Goal: Information Seeking & Learning: Learn about a topic

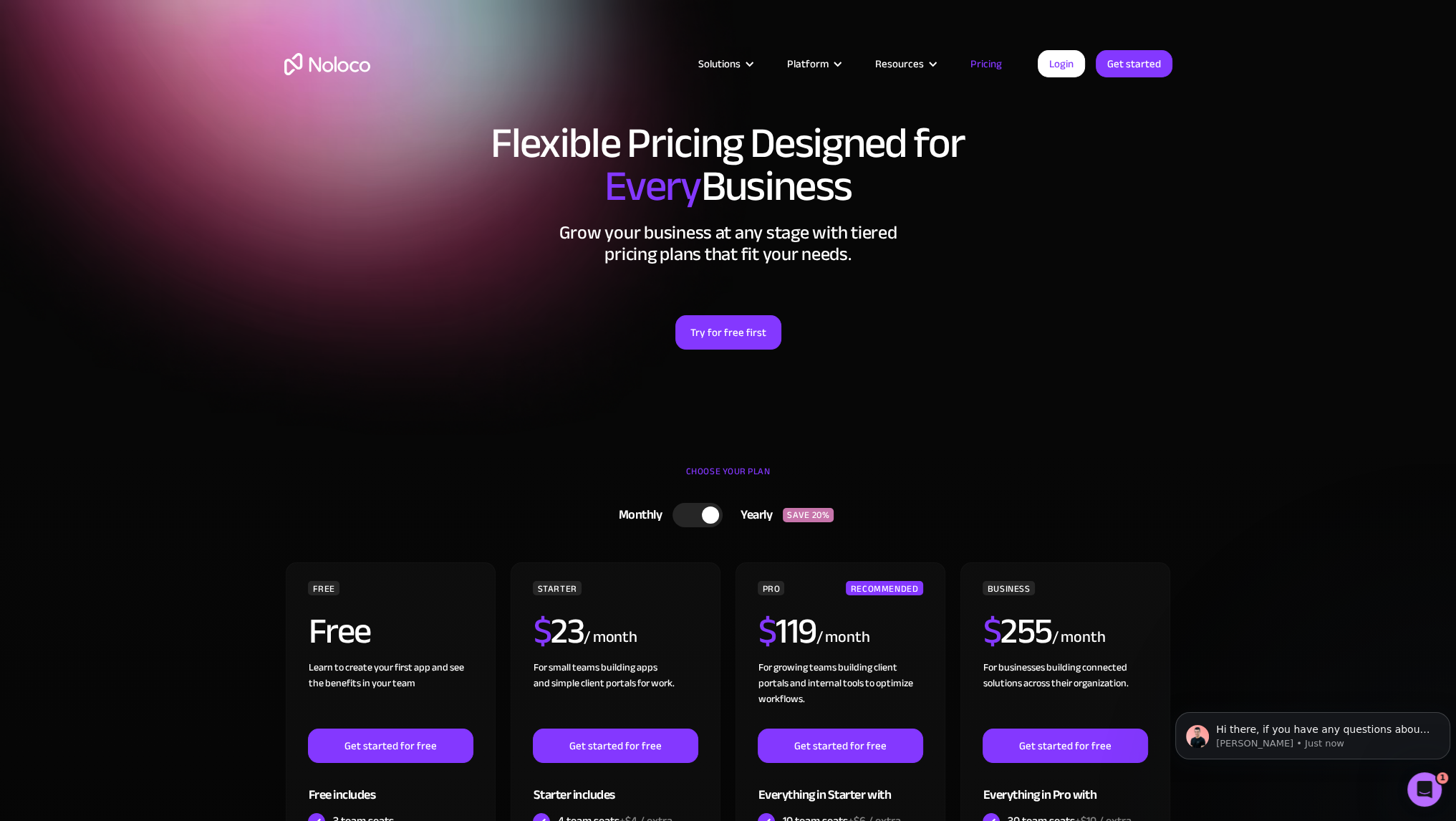
click at [700, 517] on div at bounding box center [698, 515] width 51 height 24
click at [700, 517] on div at bounding box center [703, 515] width 51 height 24
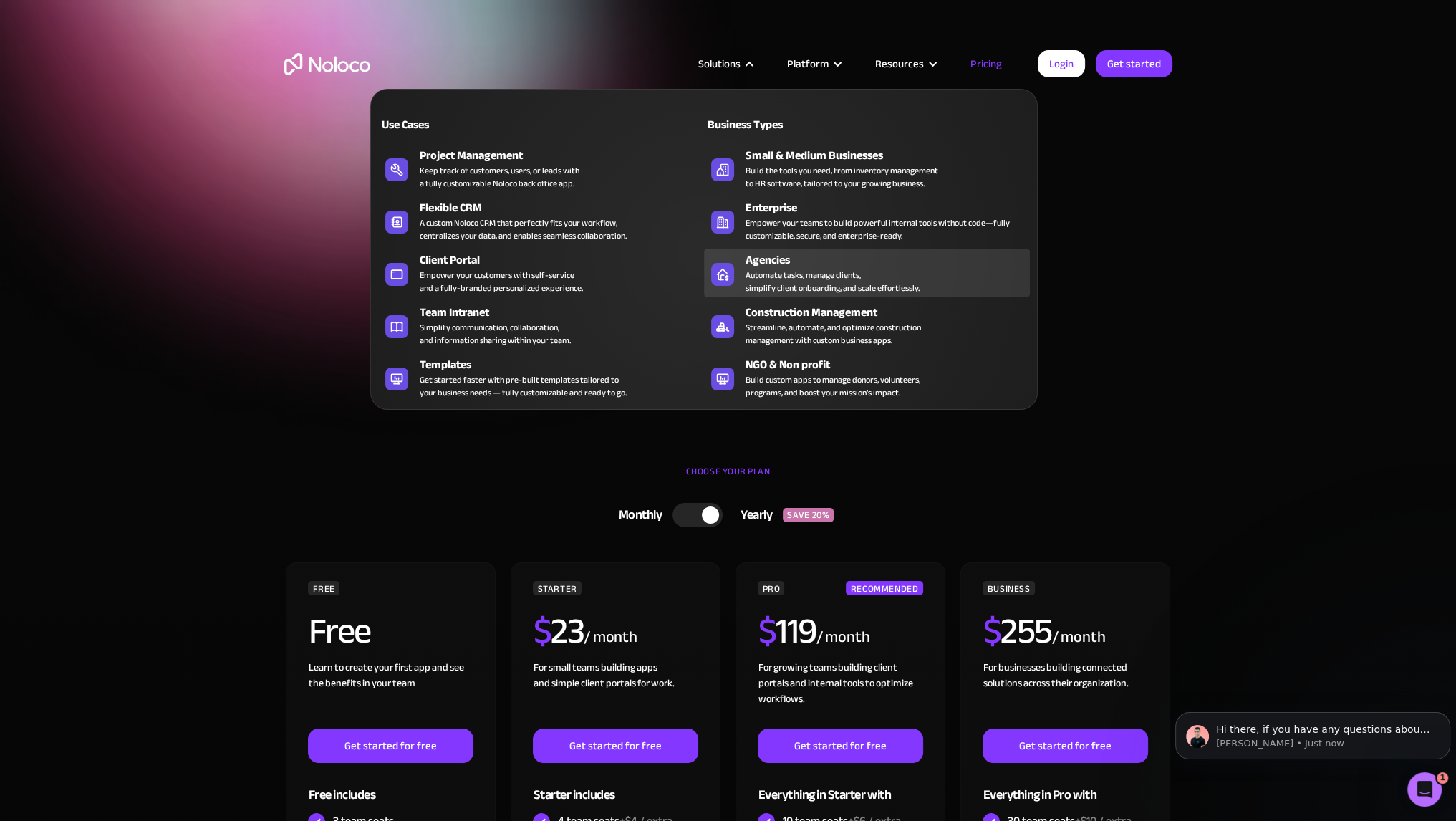
click at [767, 266] on div "Agencies" at bounding box center [891, 261] width 291 height 18
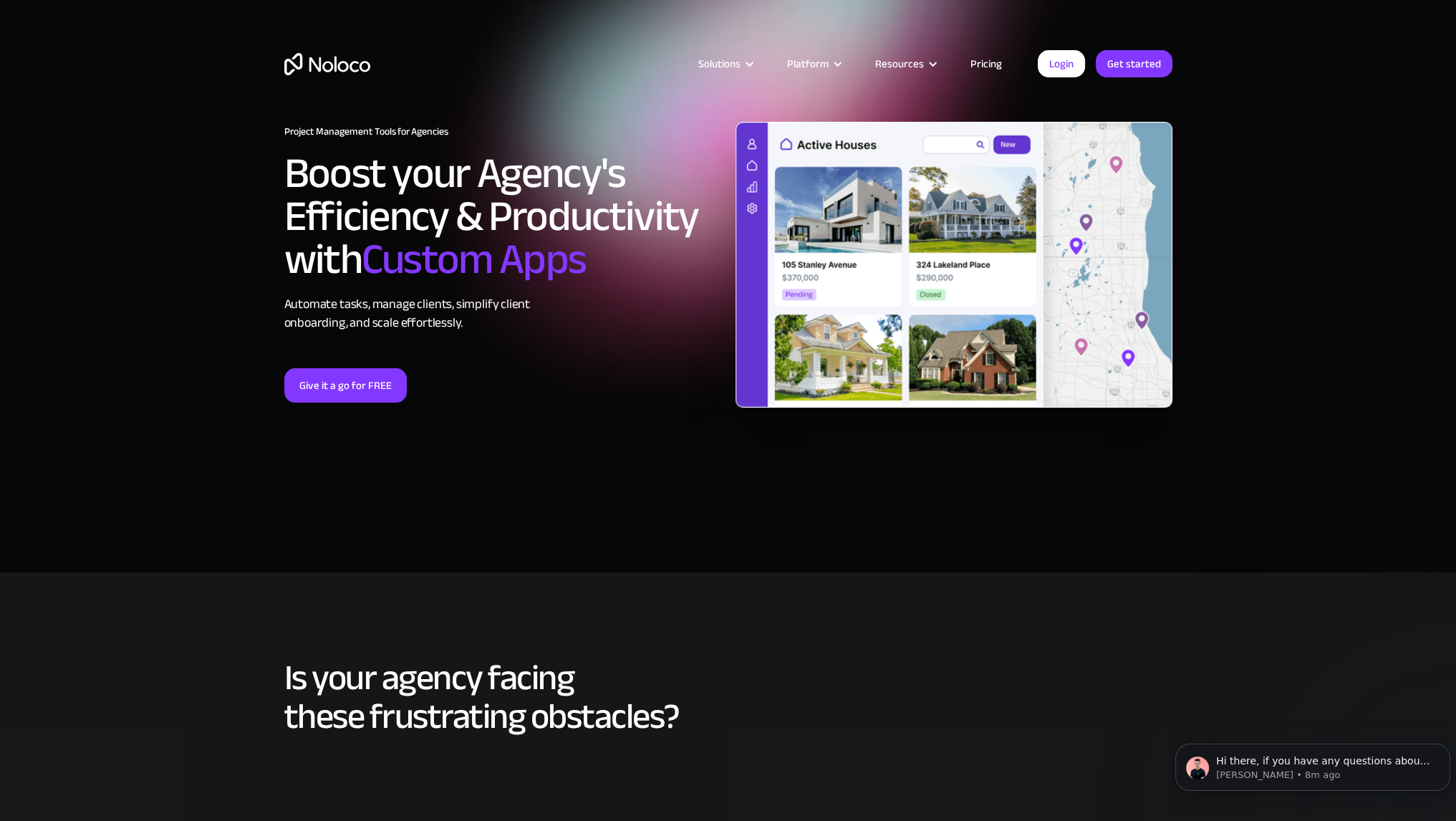
click at [990, 59] on link "Pricing" at bounding box center [986, 63] width 67 height 18
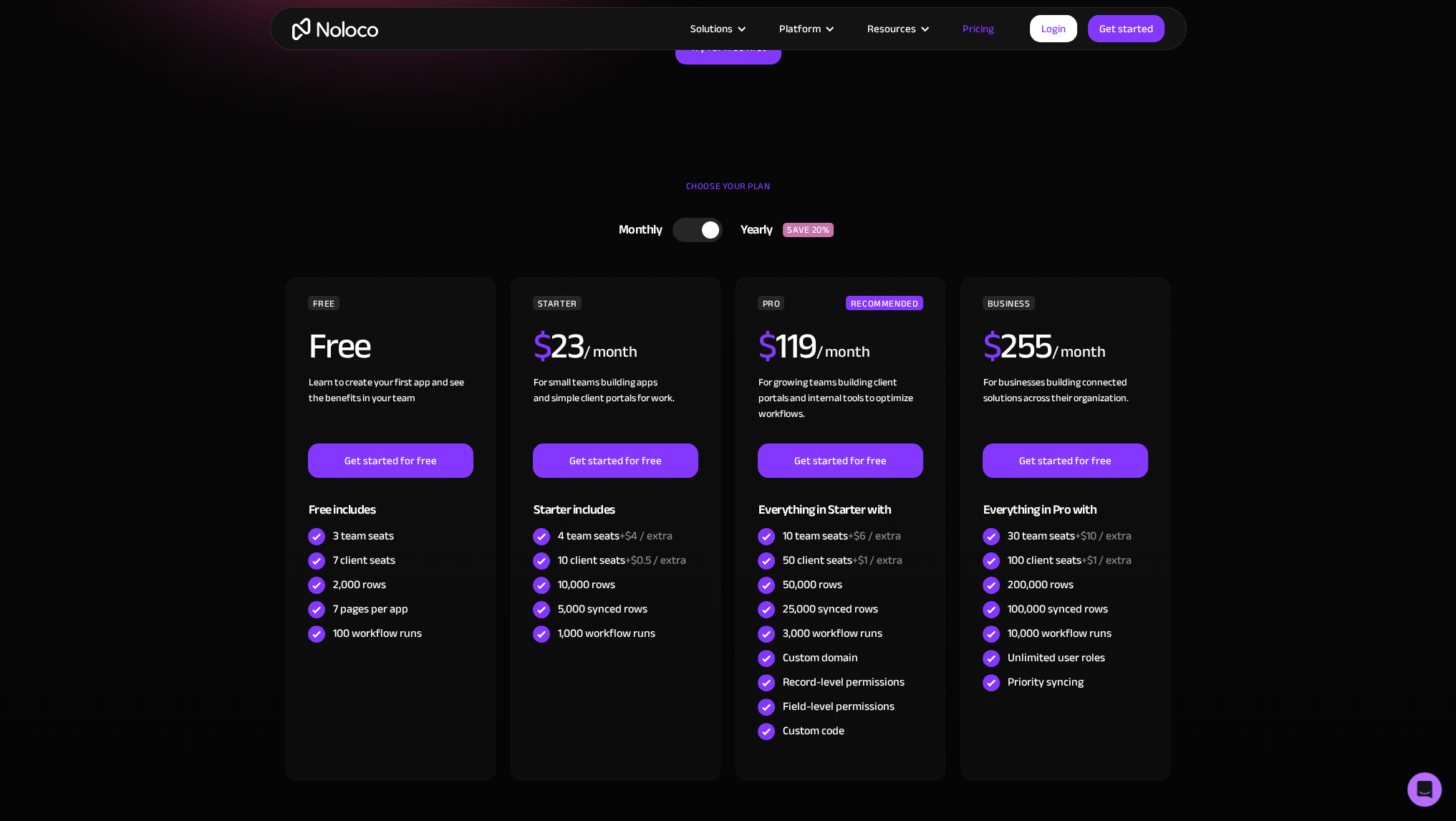
scroll to position [286, 0]
click at [692, 223] on div at bounding box center [698, 229] width 51 height 24
click at [692, 223] on div at bounding box center [691, 230] width 18 height 18
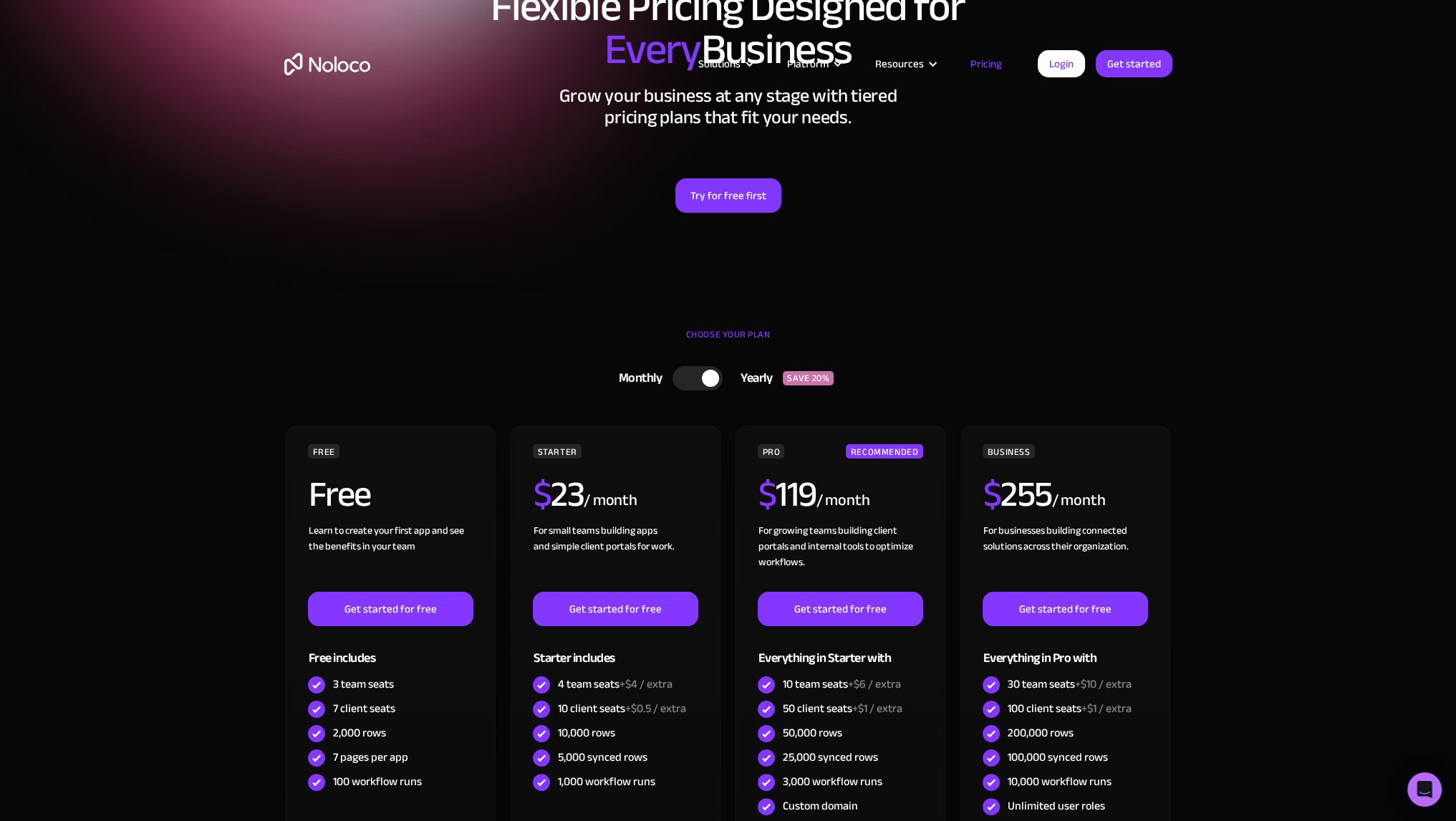
scroll to position [0, 0]
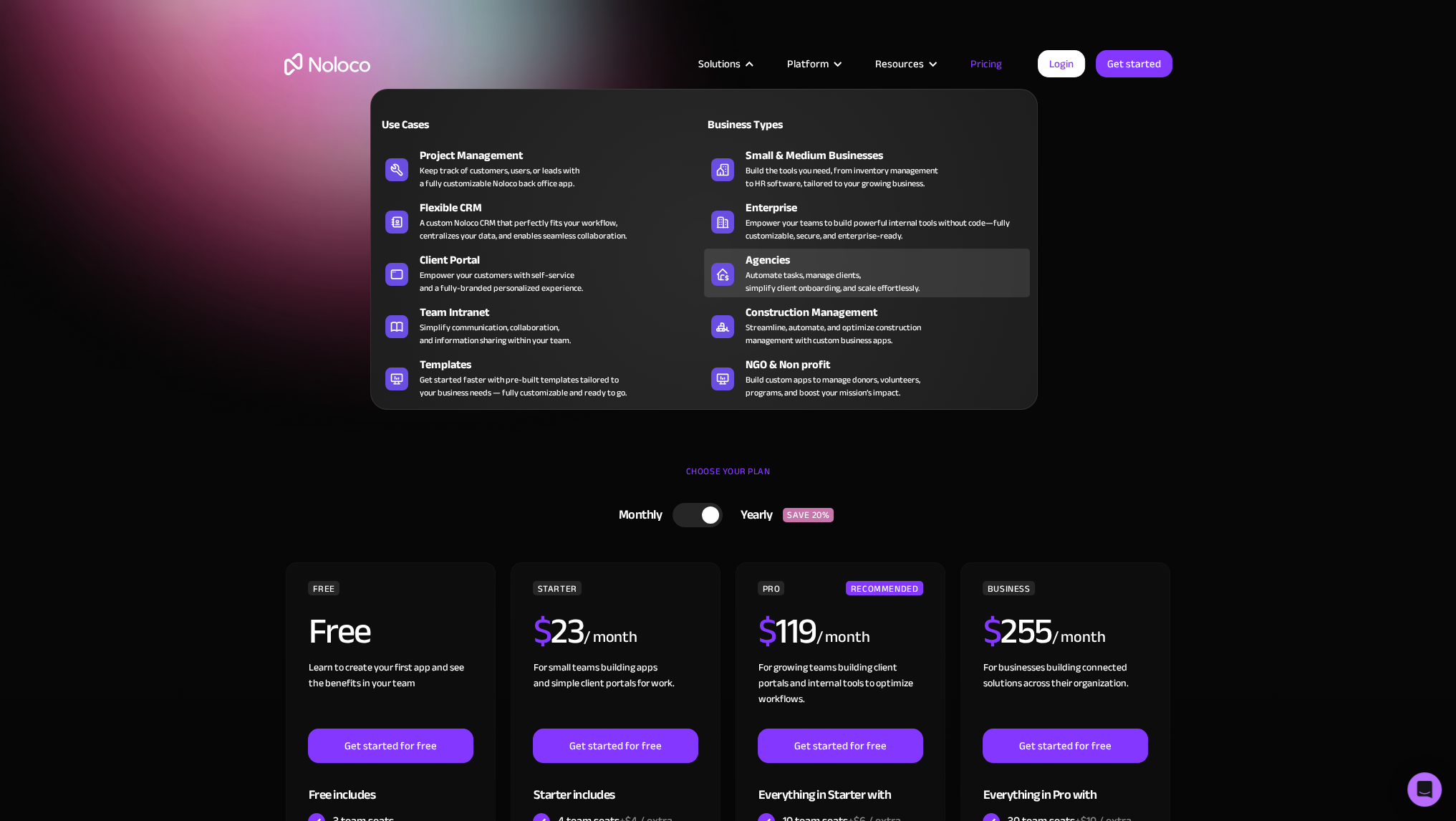
click at [775, 263] on div "Agencies" at bounding box center [891, 261] width 291 height 18
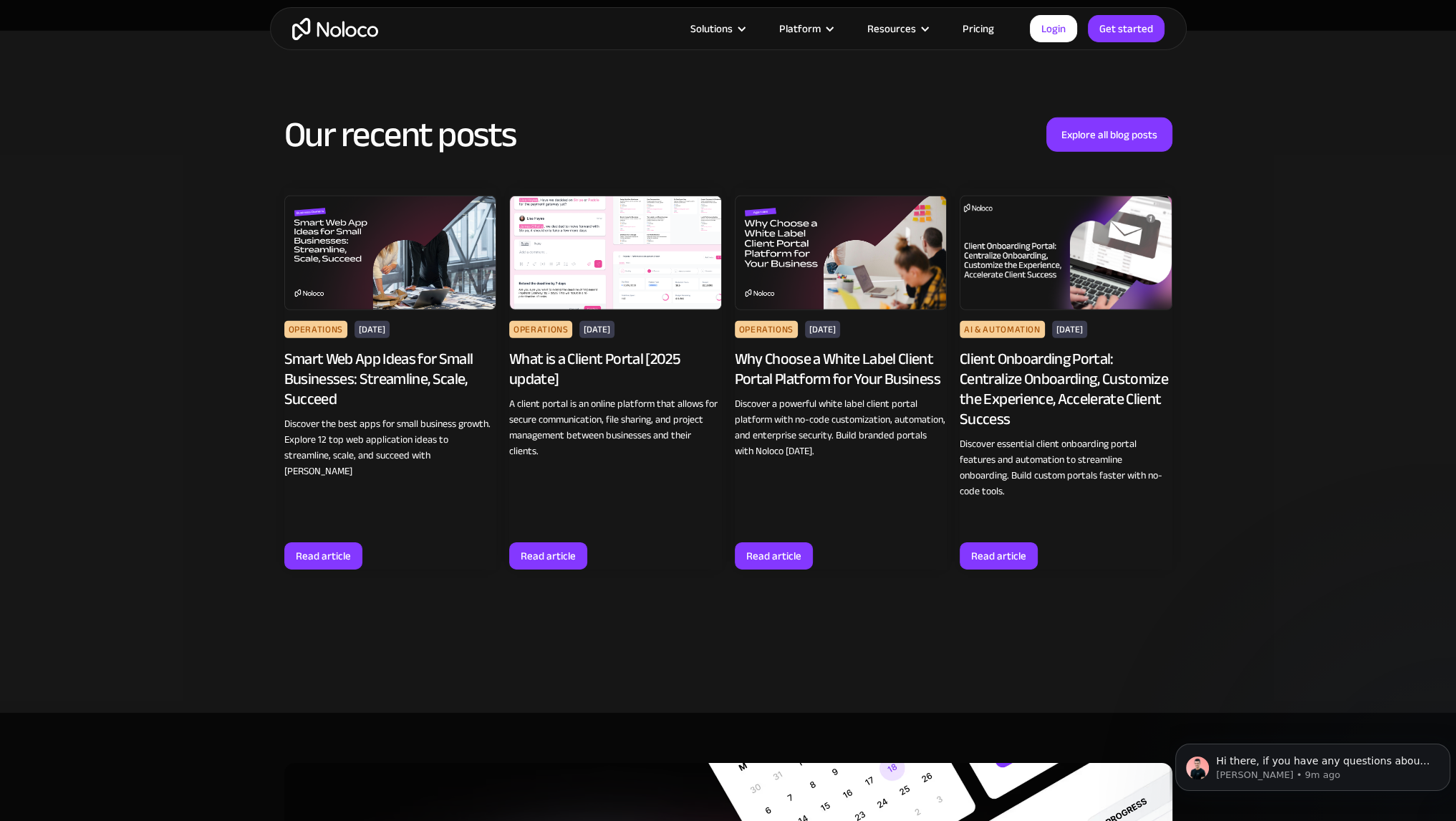
scroll to position [5871, 0]
